Goal: Task Accomplishment & Management: Complete application form

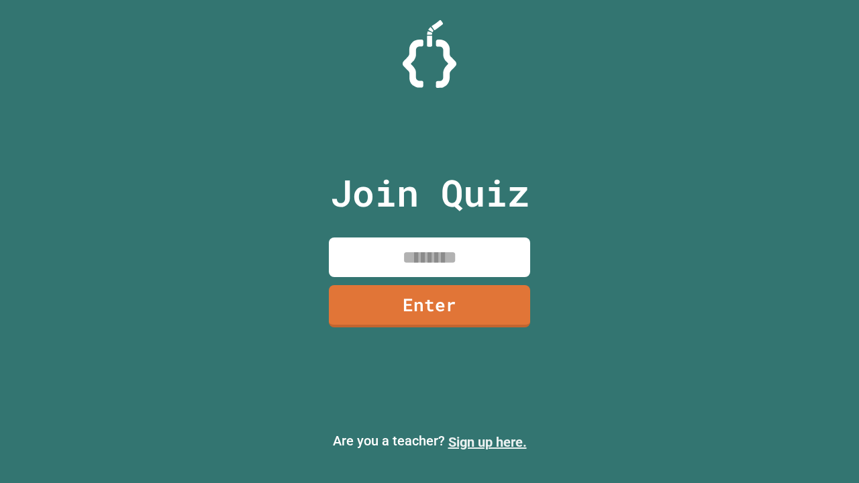
click at [487, 442] on link "Sign up here." at bounding box center [487, 442] width 79 height 16
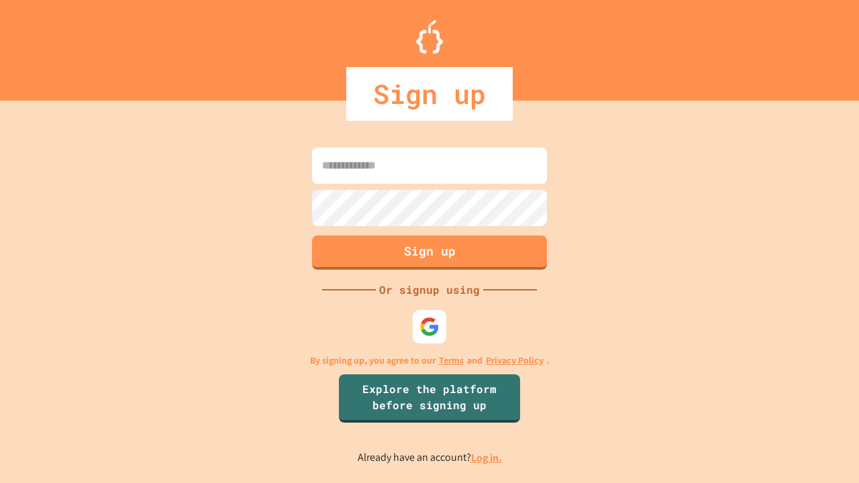
click at [487, 458] on link "Log in." at bounding box center [486, 458] width 31 height 14
